Goal: Transaction & Acquisition: Obtain resource

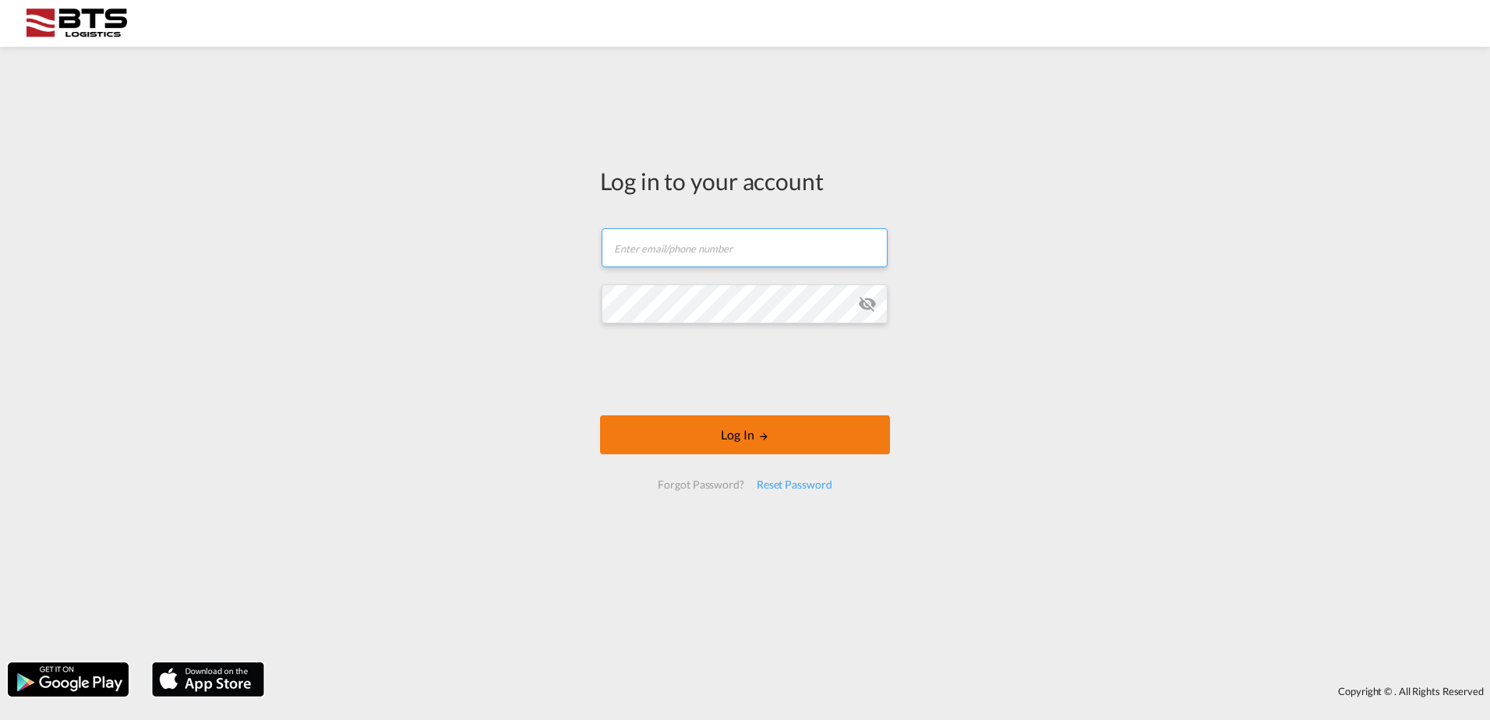
type input "sales.nl@btslogistics.com"
click at [762, 433] on md-icon "LOGIN" at bounding box center [763, 436] width 11 height 11
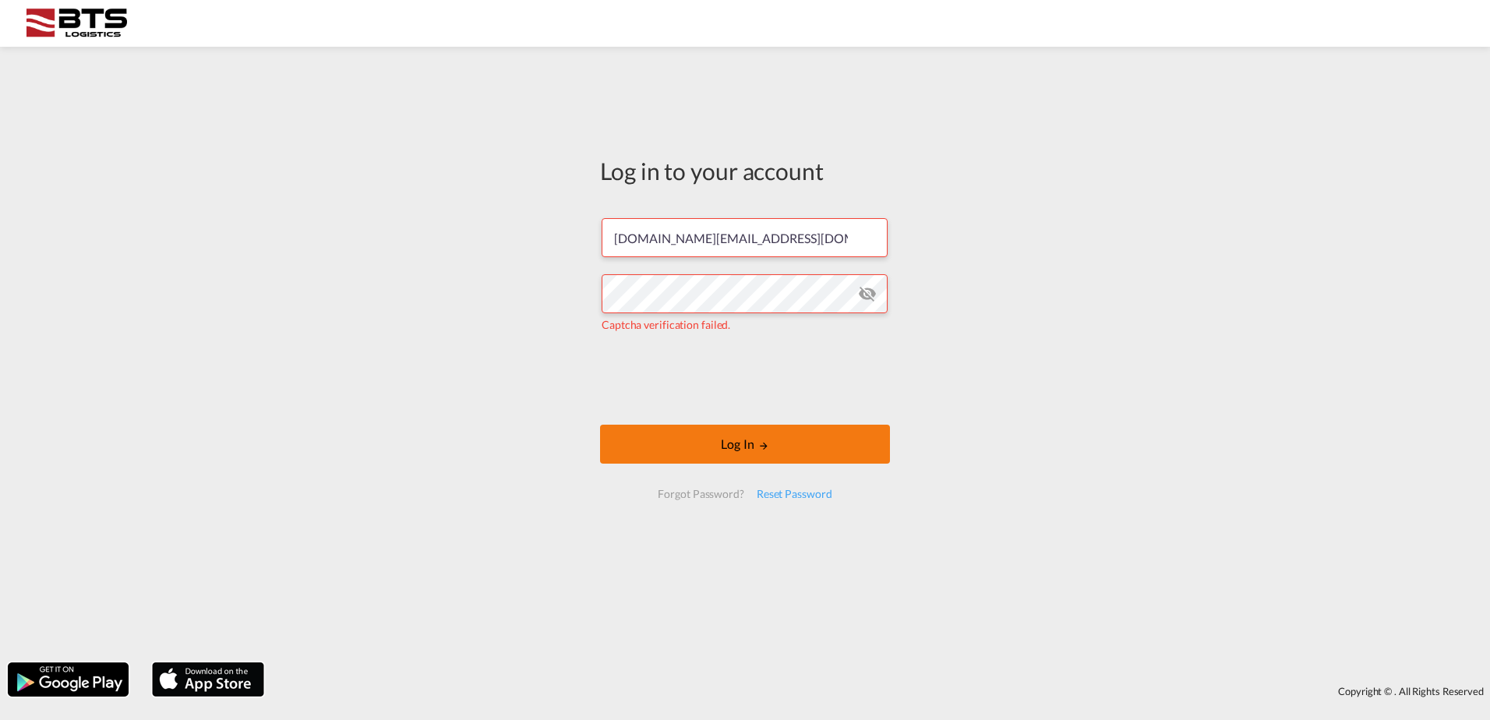
click at [801, 443] on button "Log In" at bounding box center [745, 444] width 290 height 39
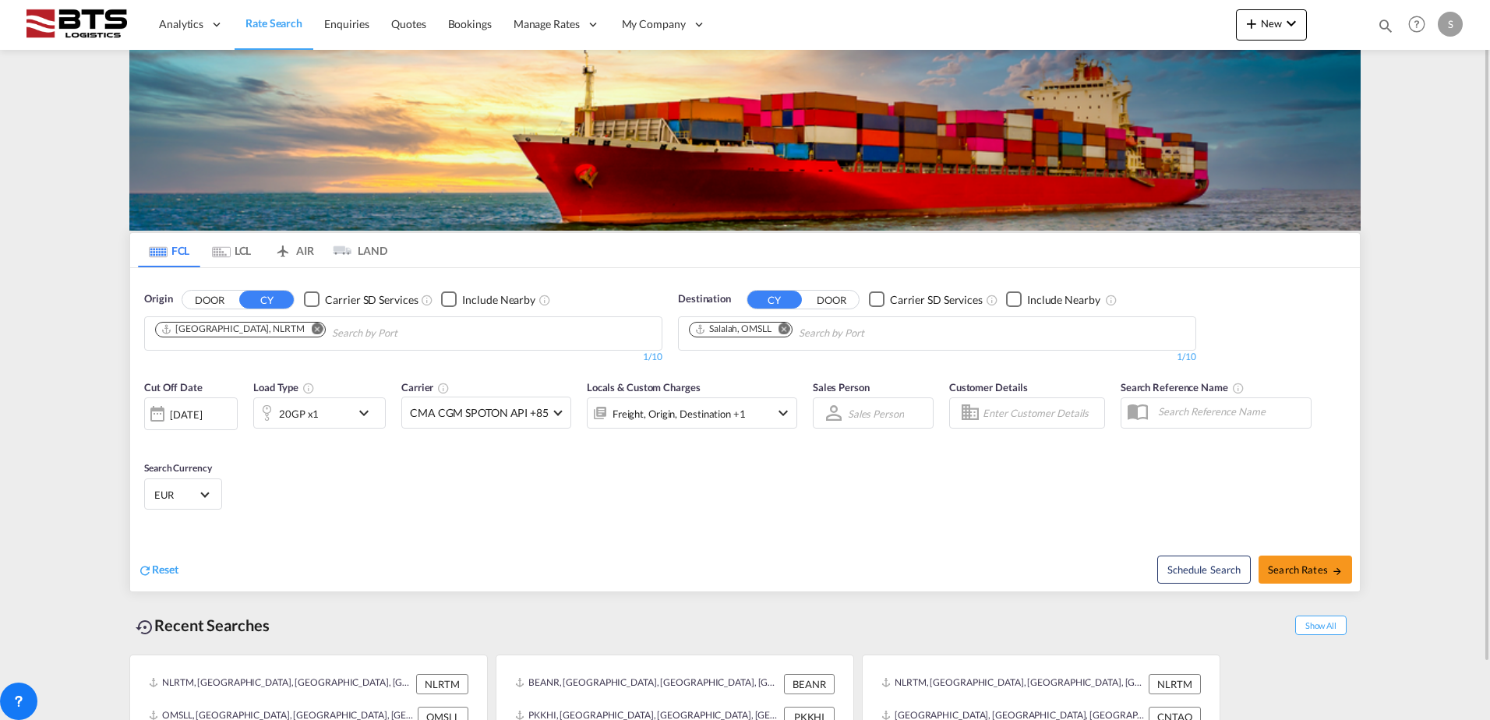
click at [787, 330] on md-icon "Remove" at bounding box center [785, 329] width 12 height 12
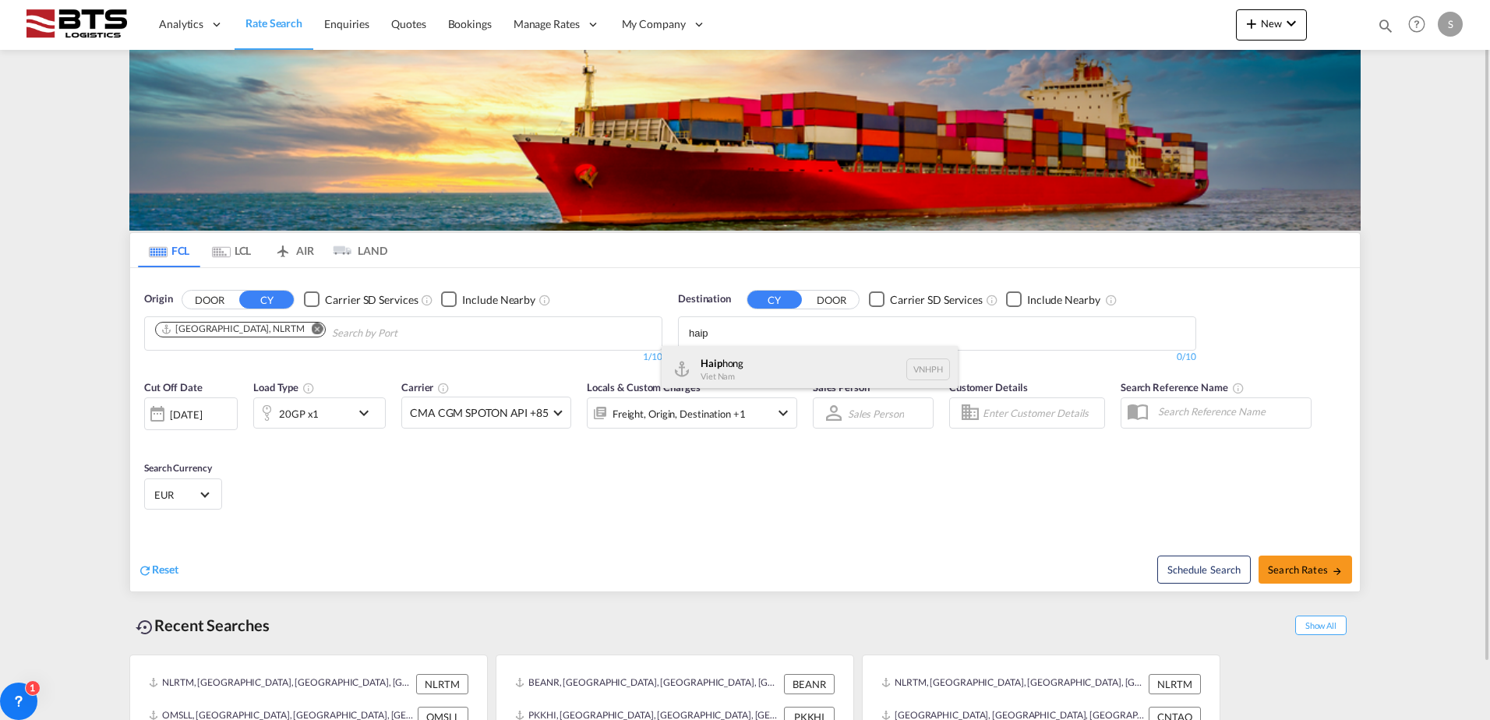
type input "haip"
click at [743, 357] on div "Haip hong Viet Nam VNHPH" at bounding box center [810, 369] width 296 height 47
click at [375, 422] on md-icon "icon-chevron-down" at bounding box center [368, 413] width 27 height 19
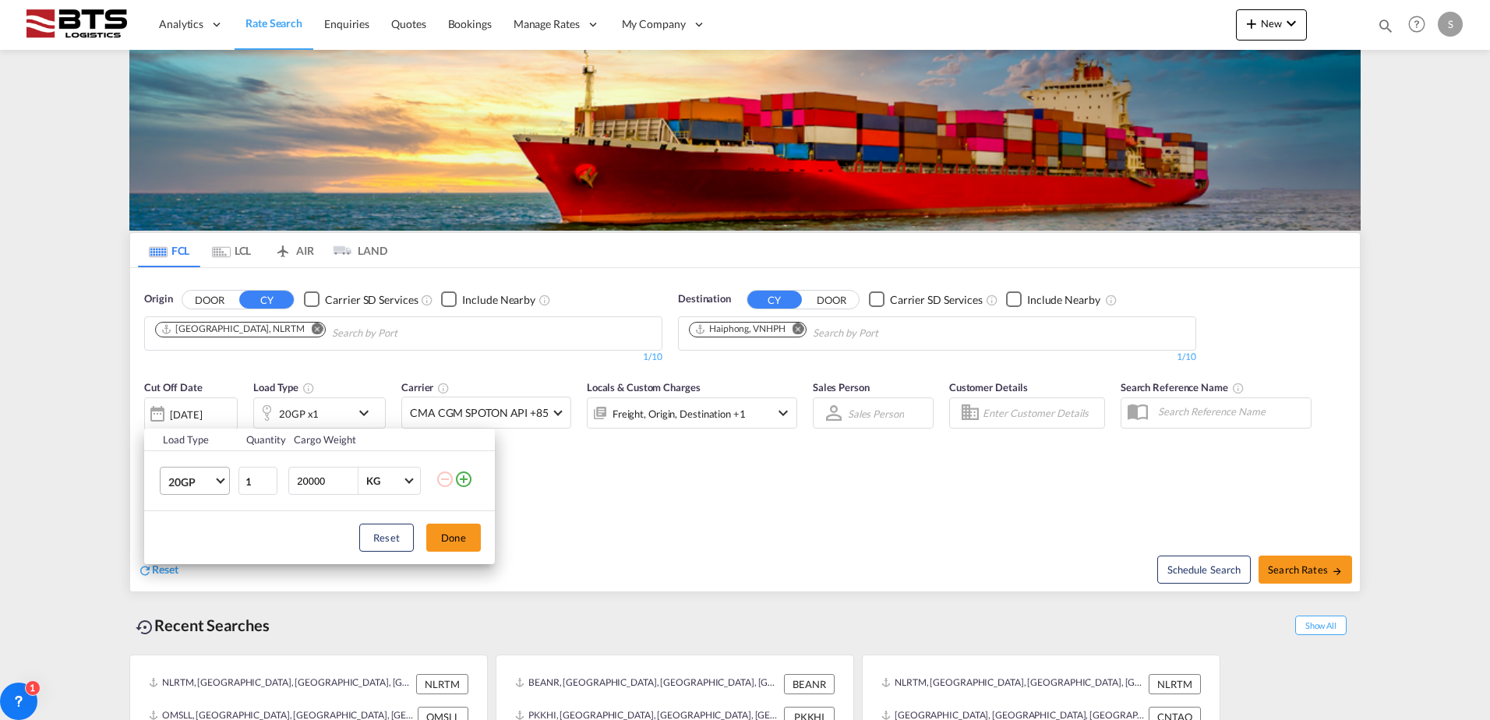
click at [217, 480] on span "Choose: \a20GP" at bounding box center [220, 480] width 9 height 9
click at [200, 550] on md-option "40HC" at bounding box center [209, 556] width 106 height 37
click at [437, 540] on button "Done" at bounding box center [453, 538] width 55 height 28
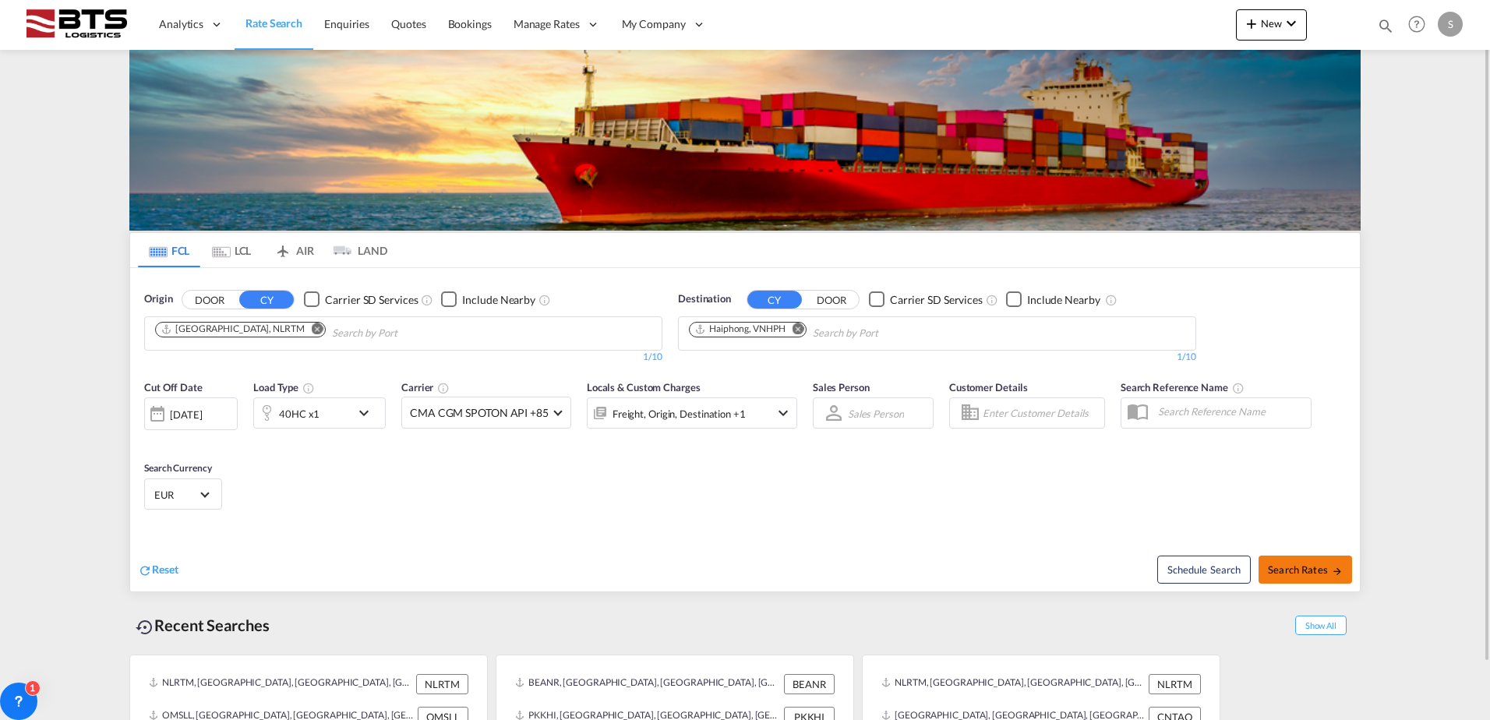
click at [1289, 564] on span "Search Rates" at bounding box center [1305, 570] width 75 height 12
type input "NLRTM to VNHPH / 9 Sep 2025"
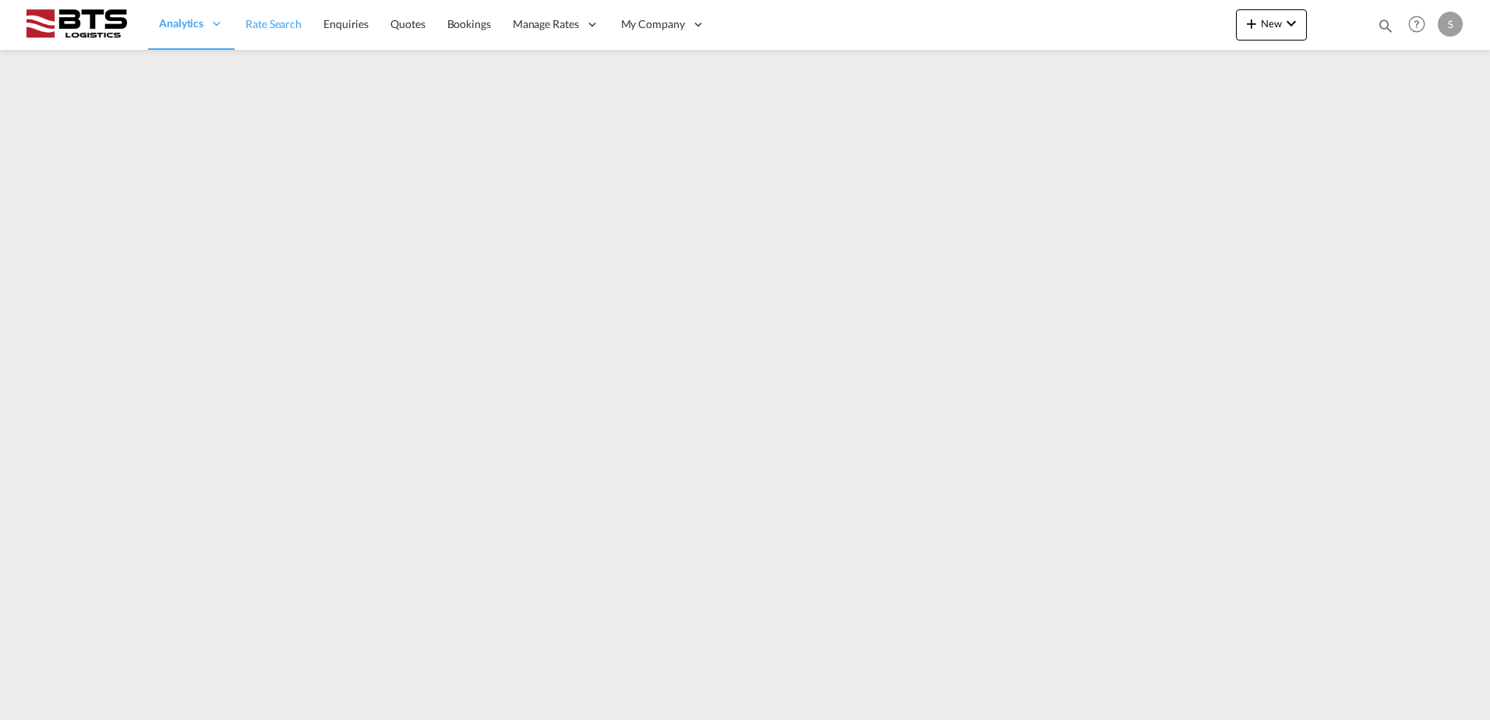
click at [278, 30] on span "Rate Search" at bounding box center [274, 23] width 56 height 13
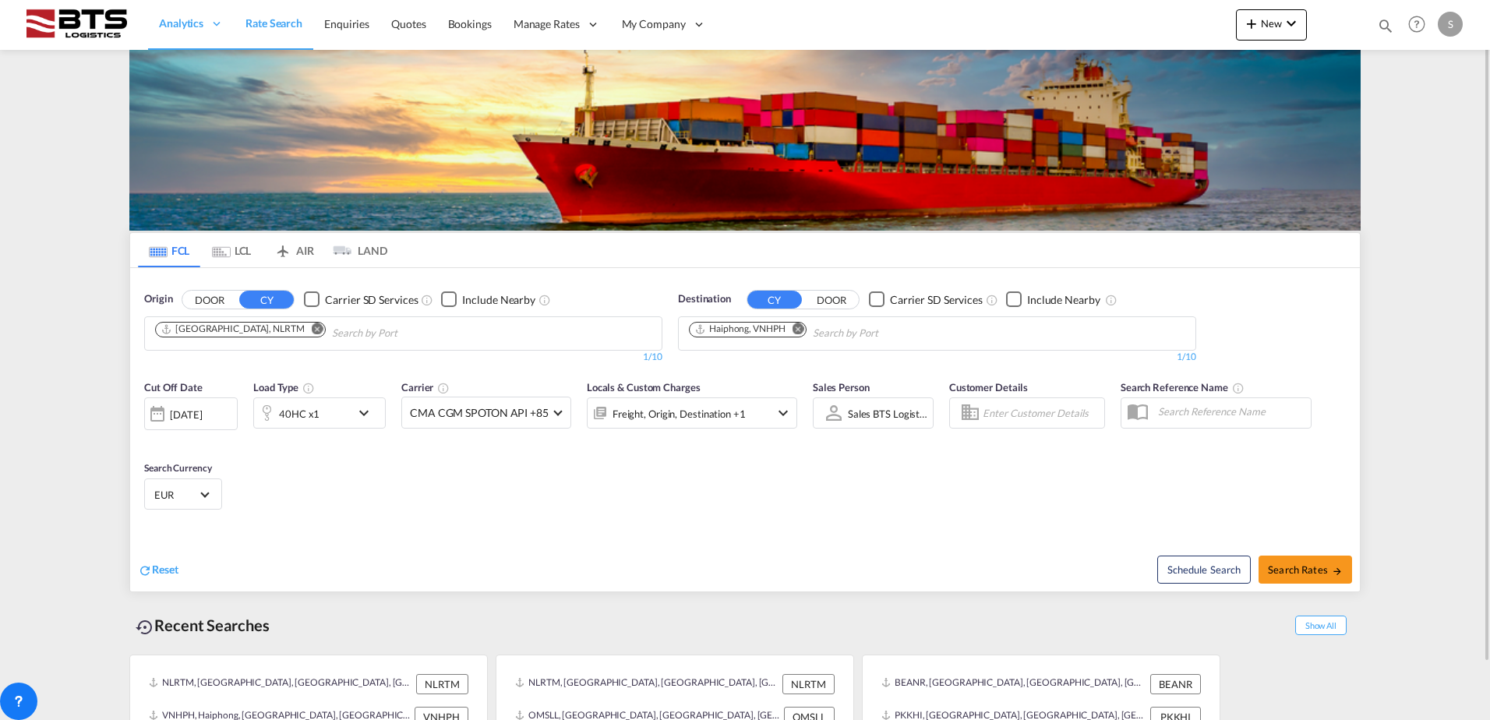
click at [800, 326] on md-icon "Remove" at bounding box center [799, 329] width 12 height 12
click at [780, 329] on input "Chips input." at bounding box center [763, 333] width 148 height 25
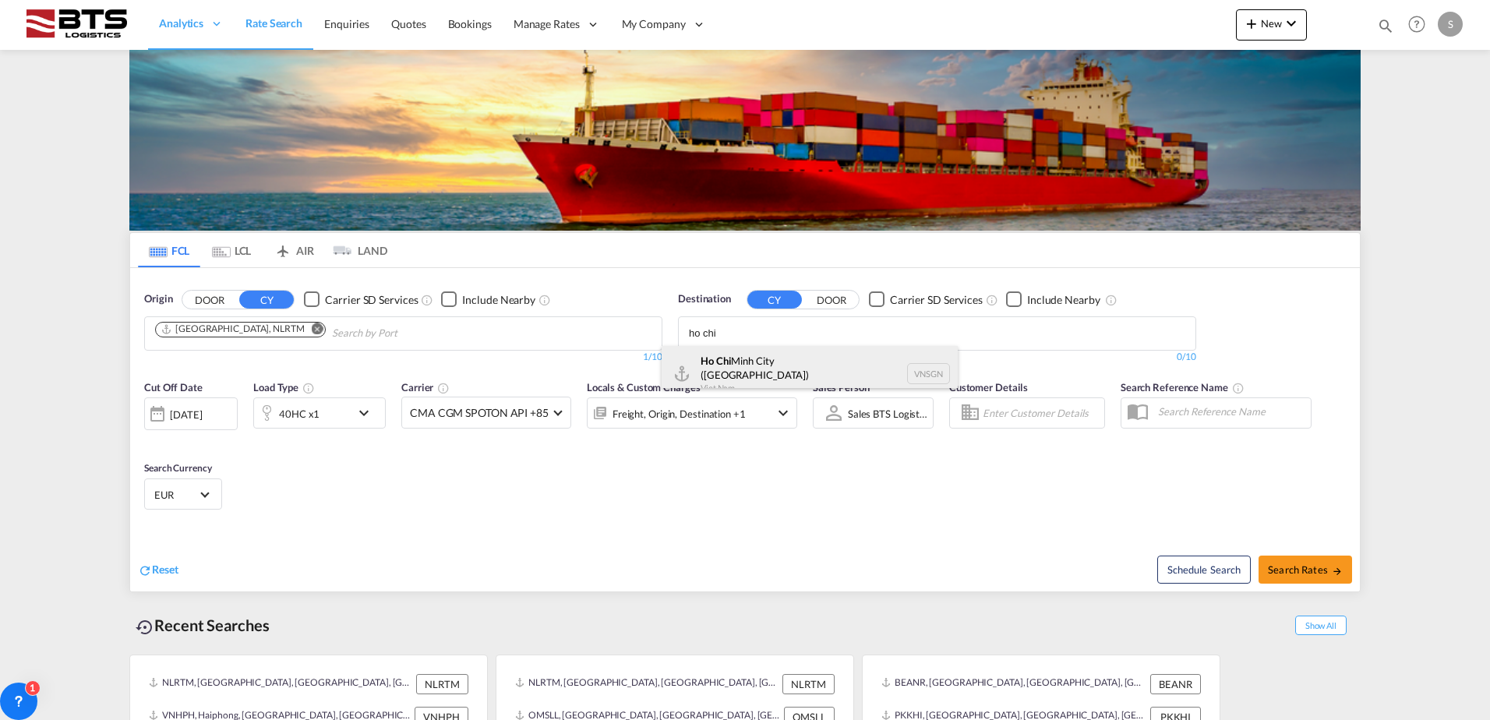
type input "ho chi"
click at [782, 360] on div "[GEOGRAPHIC_DATA] ([GEOGRAPHIC_DATA]) [GEOGRAPHIC_DATA] VNSGN" at bounding box center [810, 374] width 296 height 56
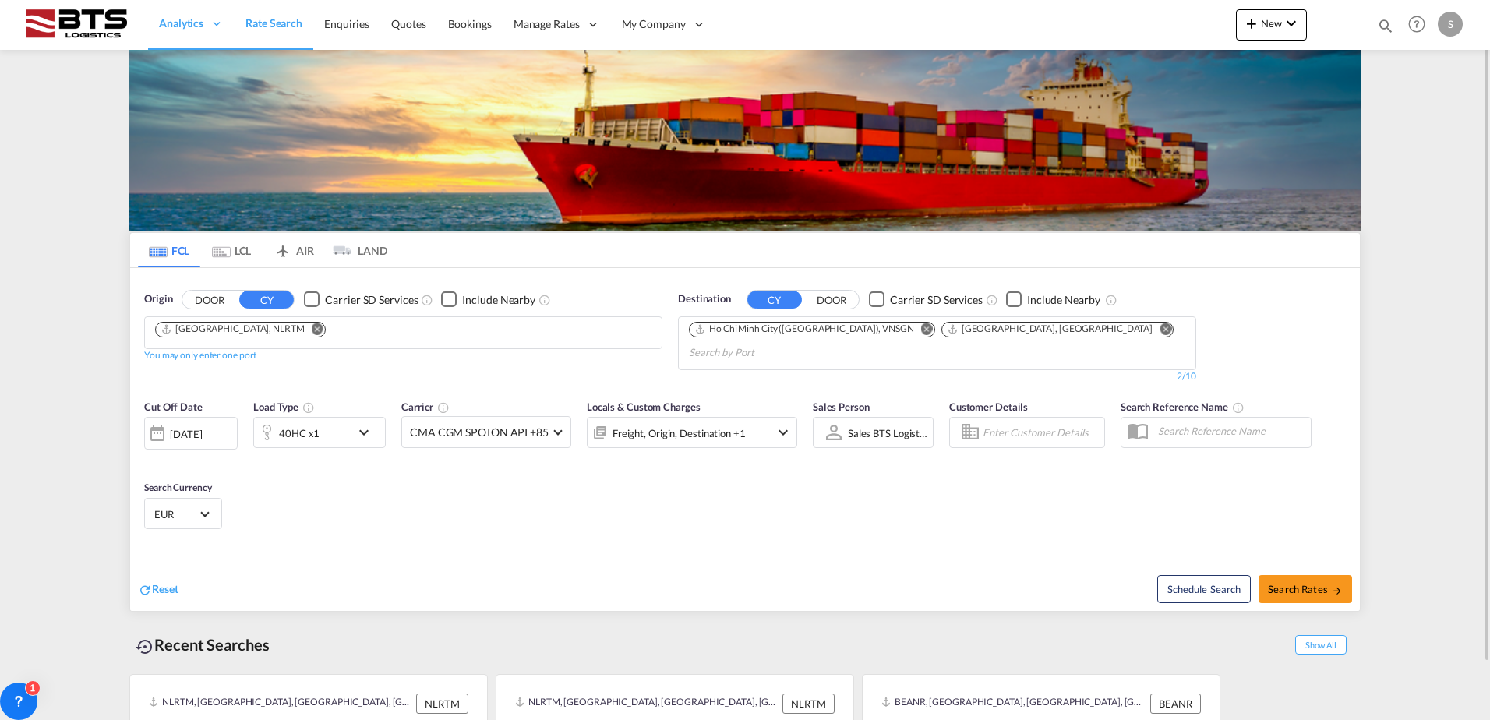
click at [1160, 328] on md-icon "Remove" at bounding box center [1166, 329] width 12 height 12
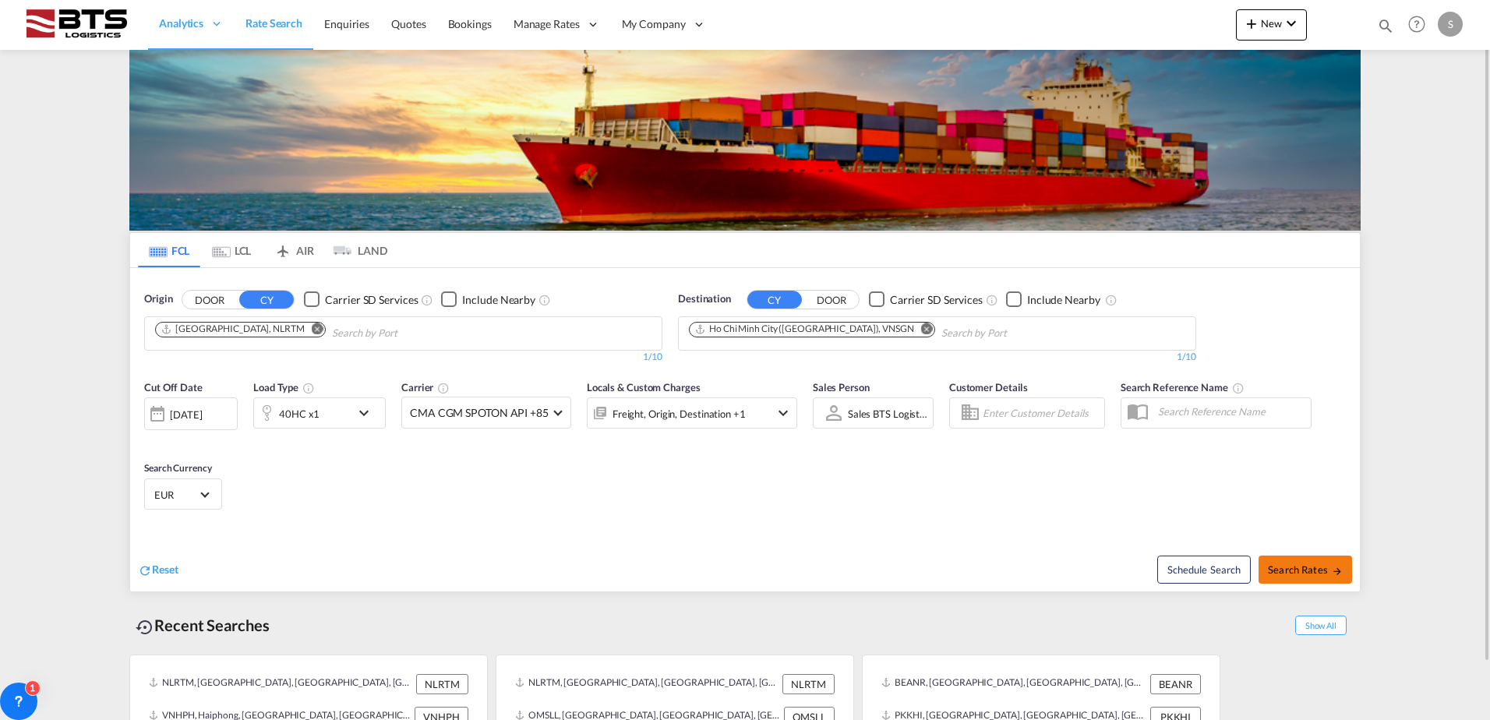
click at [1282, 568] on span "Search Rates" at bounding box center [1305, 570] width 75 height 12
type input "NLRTM to VNSGN / [DATE]"
